Goal: Task Accomplishment & Management: Complete application form

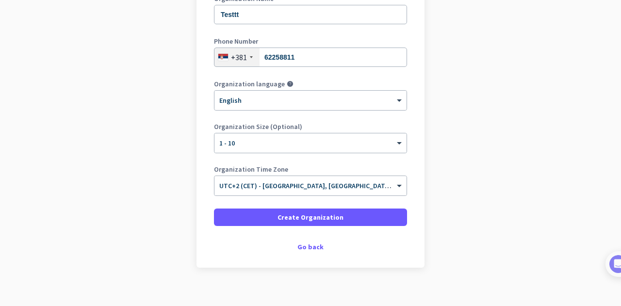
scroll to position [163, 0]
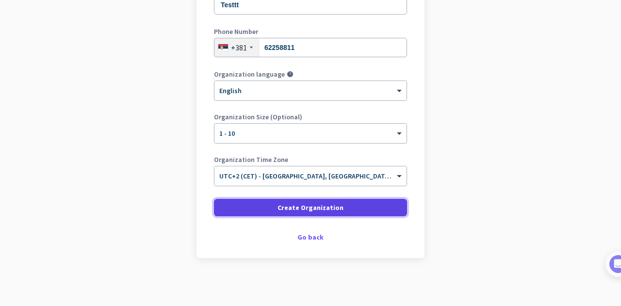
click at [317, 209] on span "Create Organization" at bounding box center [310, 208] width 66 height 10
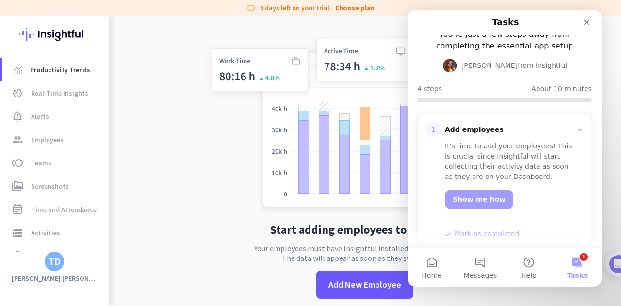
scroll to position [69, 0]
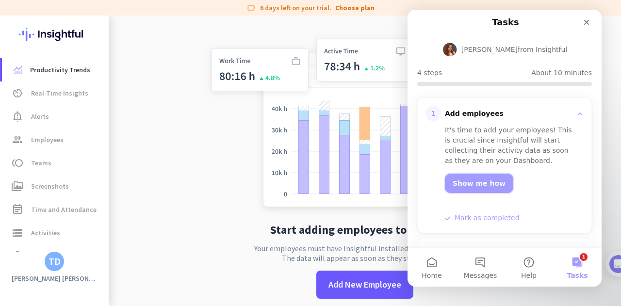
click at [482, 184] on link "Show me how" at bounding box center [479, 183] width 68 height 19
